Goal: Navigation & Orientation: Go to known website

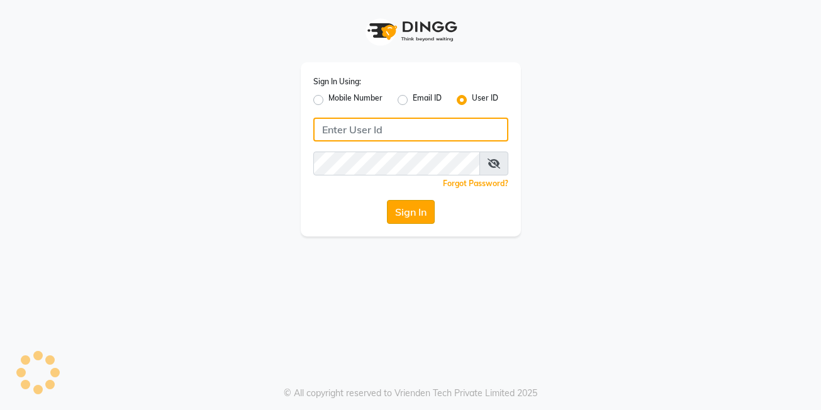
type input "posh123"
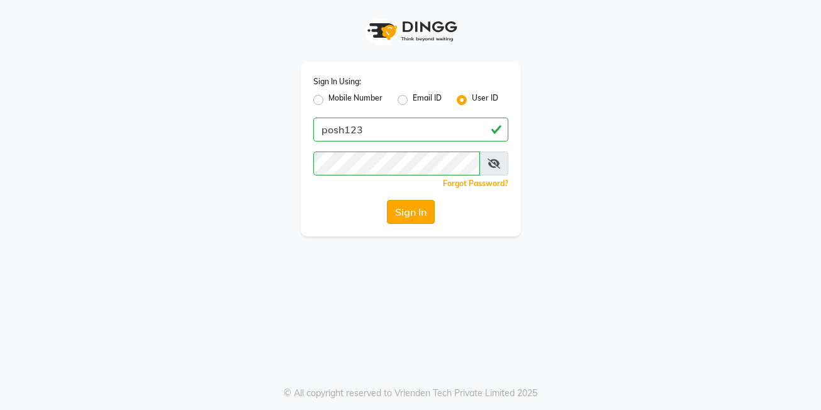
click at [395, 211] on button "Sign In" at bounding box center [411, 212] width 48 height 24
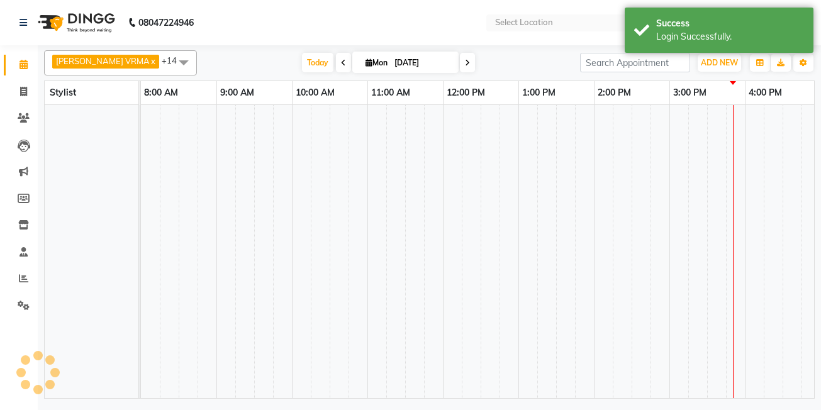
select select "en"
